Goal: Task Accomplishment & Management: Use online tool/utility

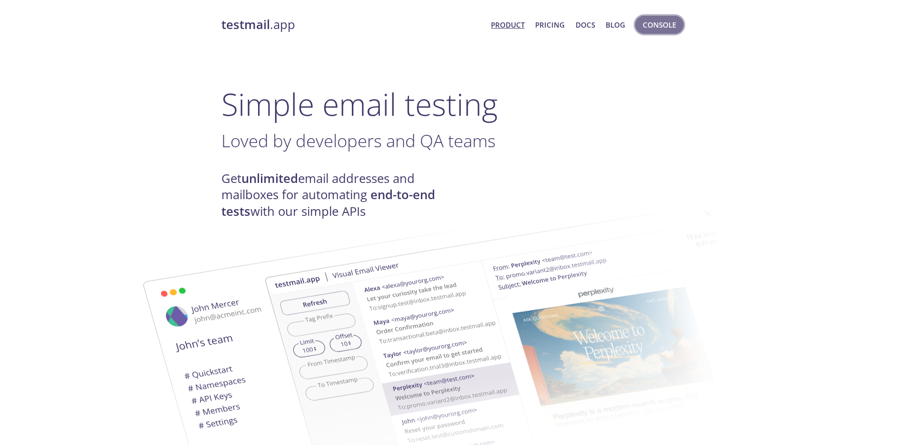
click at [658, 30] on span "Console" at bounding box center [659, 25] width 33 height 12
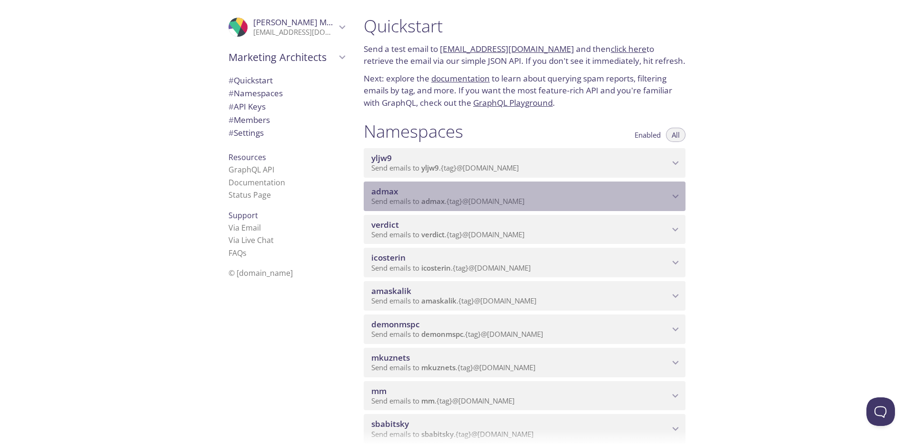
click at [457, 191] on span "admax" at bounding box center [520, 191] width 298 height 10
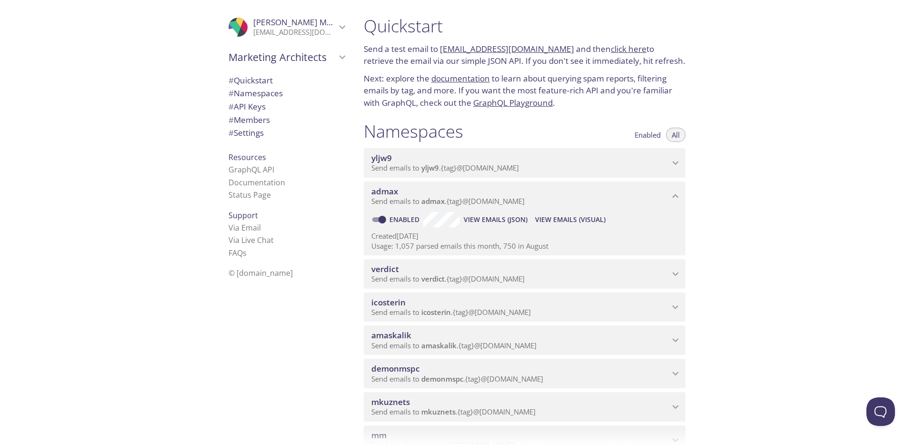
click at [559, 216] on span "View Emails (Visual)" at bounding box center [570, 219] width 70 height 11
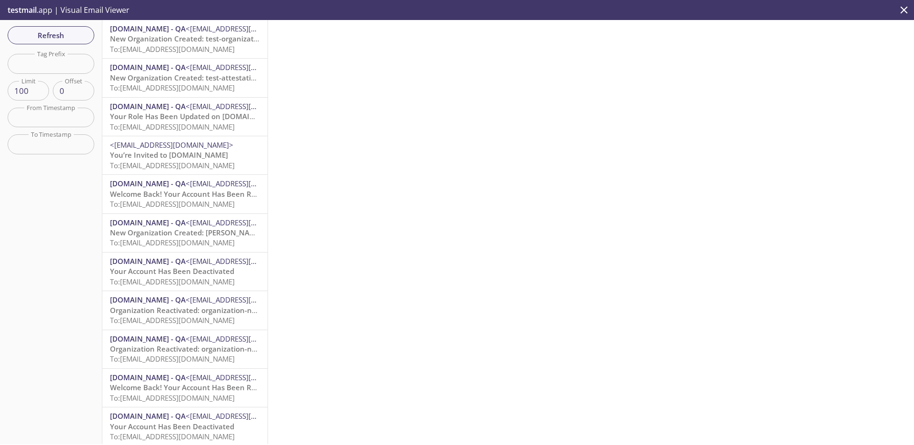
click at [180, 38] on span "New Organization Created: test-organization-creation-full-flow-1.20250916.4" at bounding box center [242, 39] width 265 height 10
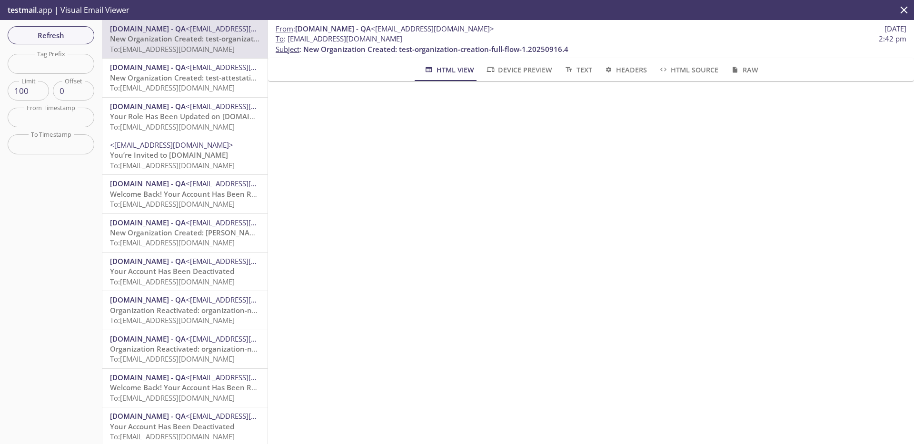
click at [182, 111] on span "Your Role Has Been Updated on [DOMAIN_NAME]" at bounding box center [195, 116] width 171 height 10
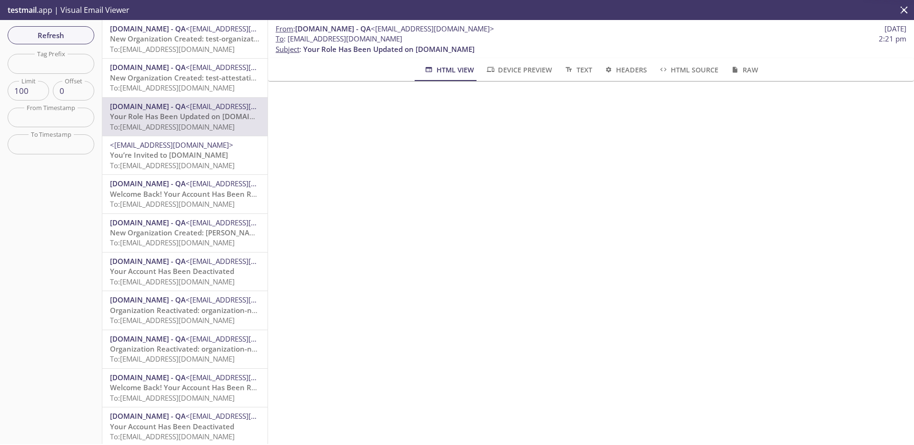
click at [182, 159] on span "You’re Invited to [DOMAIN_NAME]" at bounding box center [169, 155] width 118 height 10
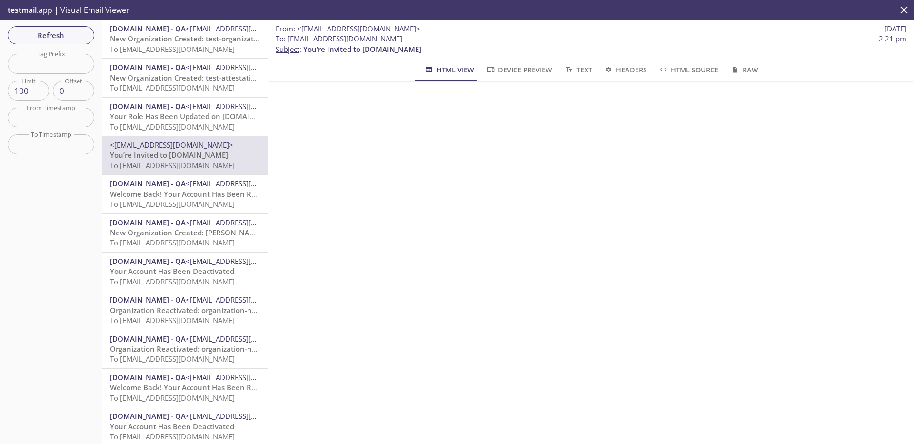
scroll to position [30, 0]
click at [688, 66] on span "HTML Source" at bounding box center [688, 70] width 60 height 12
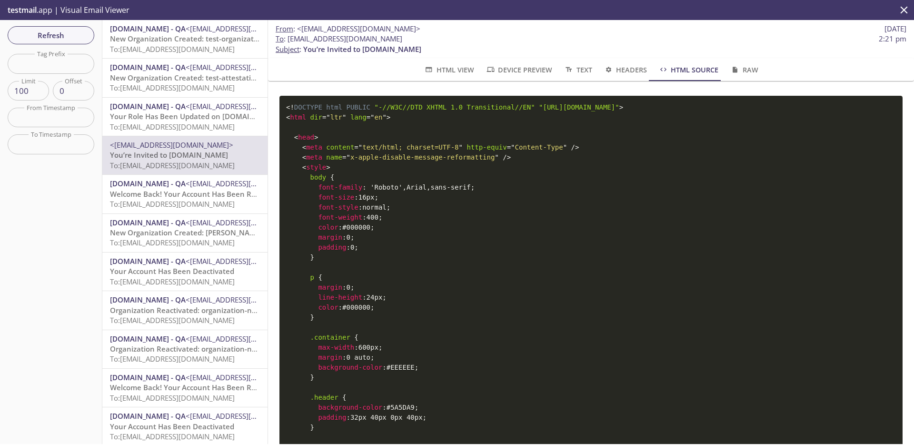
scroll to position [2, 0]
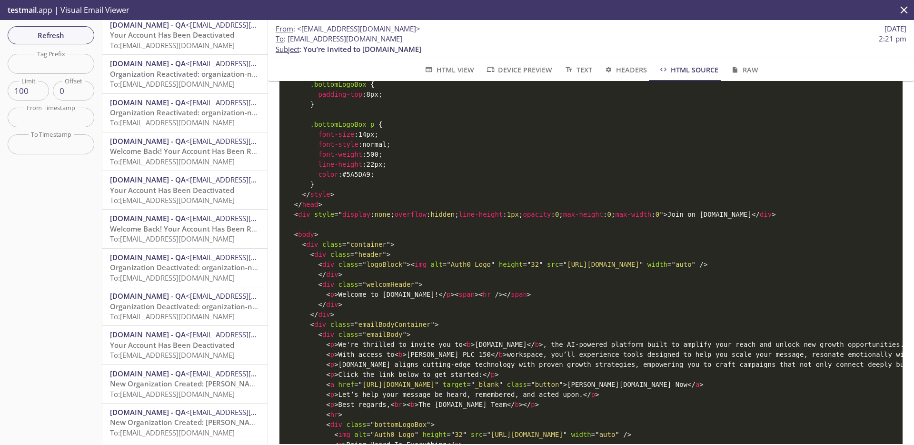
scroll to position [993, 0]
